Goal: Information Seeking & Learning: Compare options

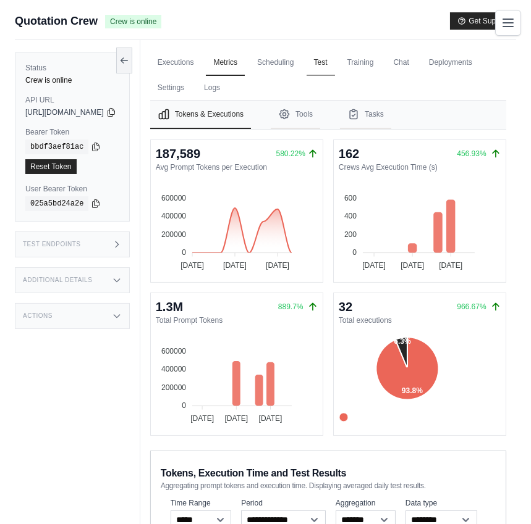
click at [335, 64] on link "Test" at bounding box center [320, 63] width 28 height 26
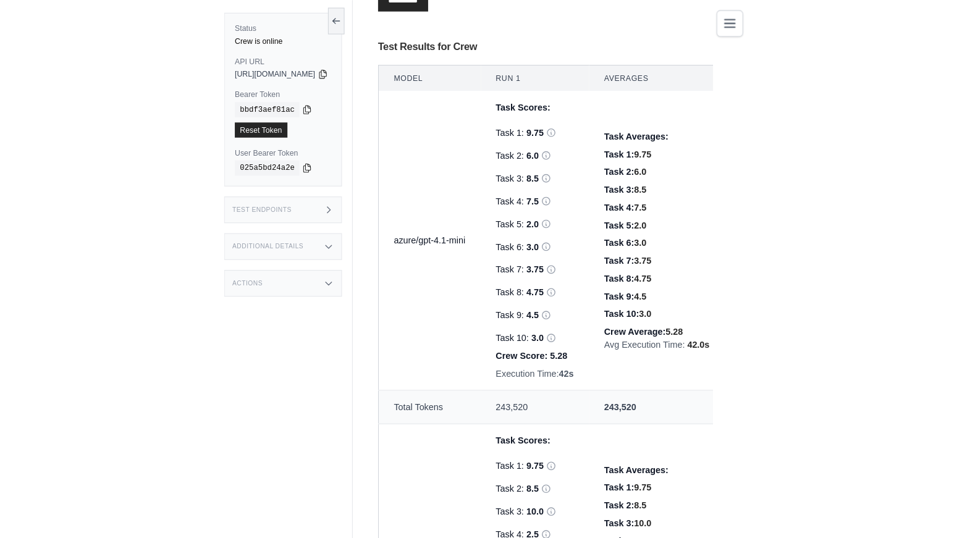
scroll to position [387, 0]
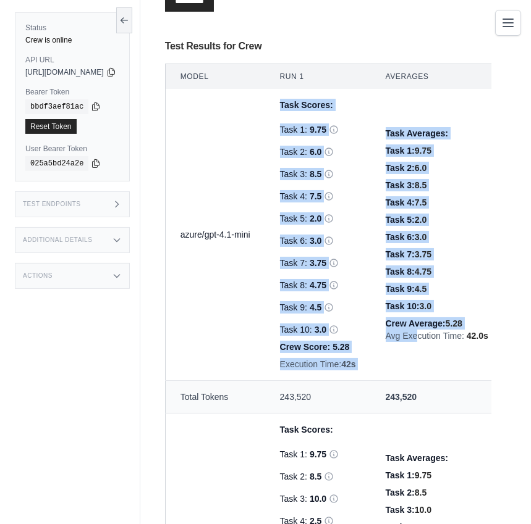
drag, startPoint x: 306, startPoint y: 106, endPoint x: 436, endPoint y: 341, distance: 268.7
click at [436, 340] on tr "azure/gpt-4.1-mini Task Scores: Task 1: 9.75 Task 2: 6.0 Task 3: 8.5 7.5" at bounding box center [334, 235] width 338 height 292
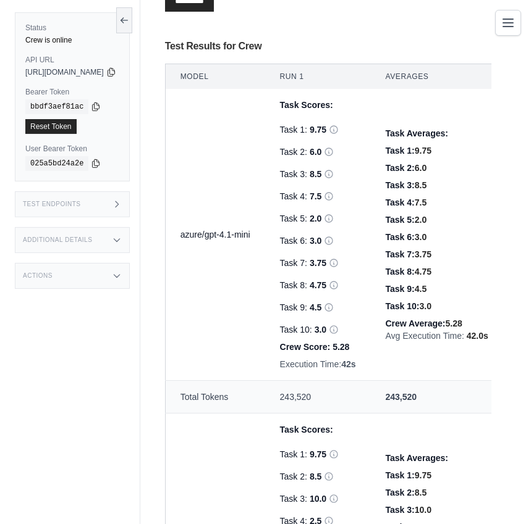
click at [442, 352] on td "Task Averages: Task 1: 9.75 Task 2: 6.0 Task 3: 8.5 Task 4: 7.5 Task 5: 2.0 Tas…" at bounding box center [437, 235] width 133 height 292
drag, startPoint x: 434, startPoint y: 367, endPoint x: 326, endPoint y: 120, distance: 268.9
click at [326, 121] on tr "azure/gpt-4.1-mini Task Scores: Task 1: 9.75 Task 2: 6.0 Task 3: 8.5 7.5" at bounding box center [334, 235] width 338 height 292
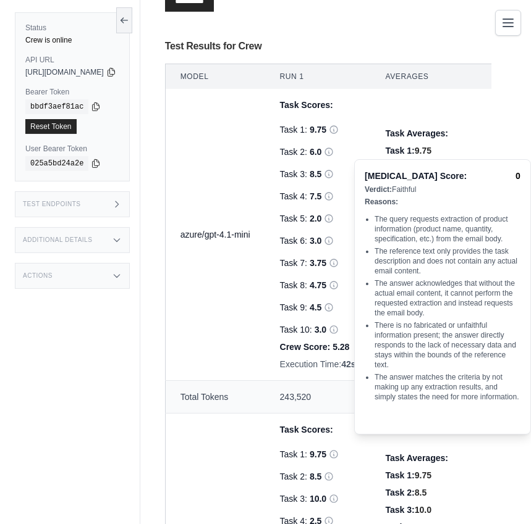
click at [370, 173] on span "Hallucination Score:" at bounding box center [415, 176] width 102 height 12
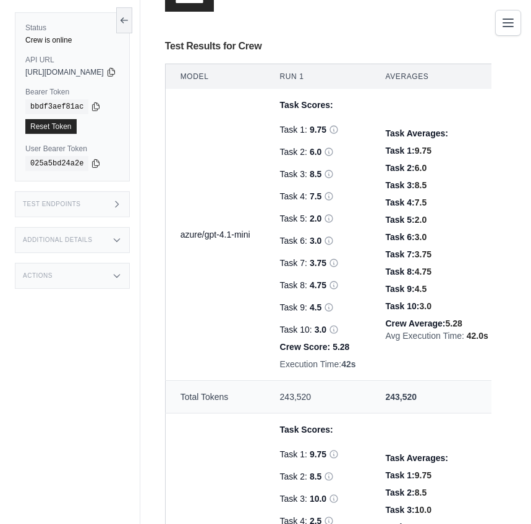
click at [371, 127] on td "Task Scores: Task 1: 9.75 Task 2: 6.0 Hallucination Score: 0 Verdict: Faithful …" at bounding box center [318, 235] width 106 height 292
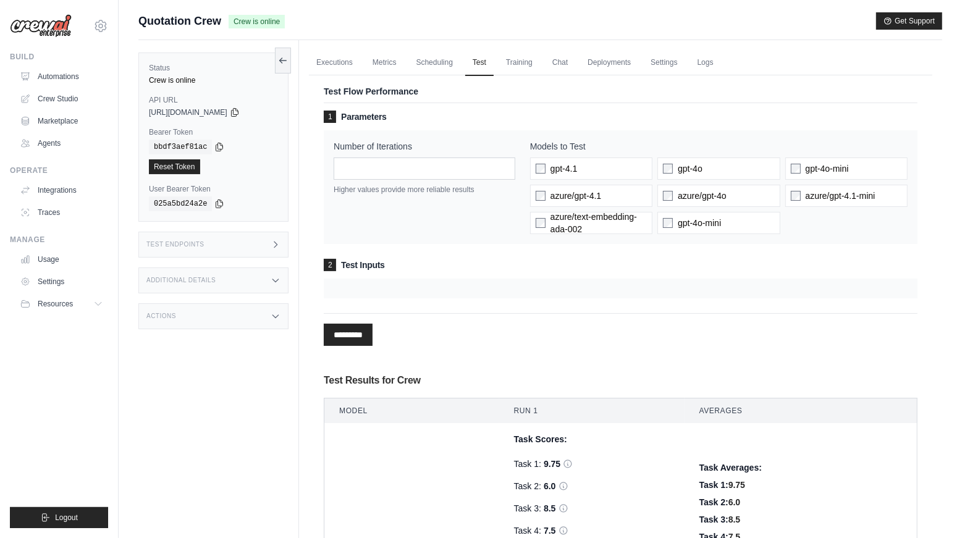
click at [447, 283] on div at bounding box center [621, 289] width 594 height 20
click at [423, 289] on div at bounding box center [621, 289] width 594 height 20
click at [422, 289] on div at bounding box center [621, 289] width 594 height 20
click at [489, 298] on form "1 Parameters Number of Iterations * Higher values provide more reliable results…" at bounding box center [621, 228] width 594 height 235
